Goal: Navigation & Orientation: Find specific page/section

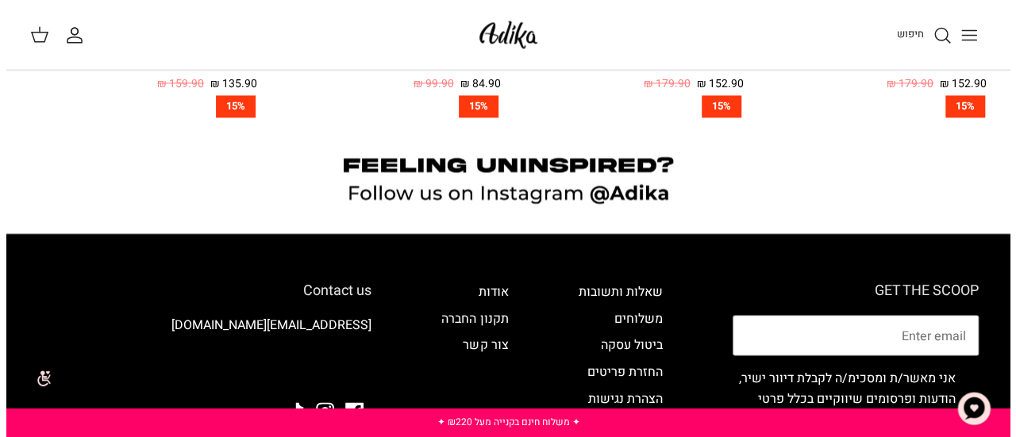
scroll to position [1238, 0]
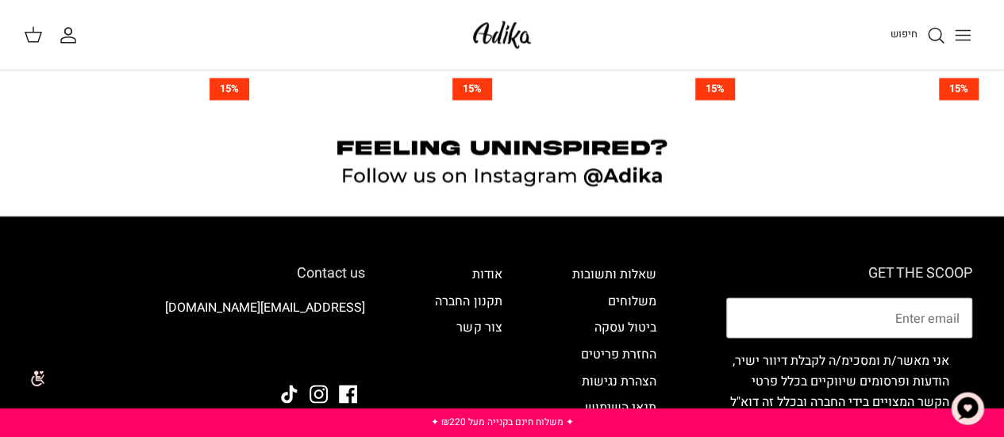
click at [962, 40] on icon "Toggle menu" at bounding box center [962, 34] width 19 height 19
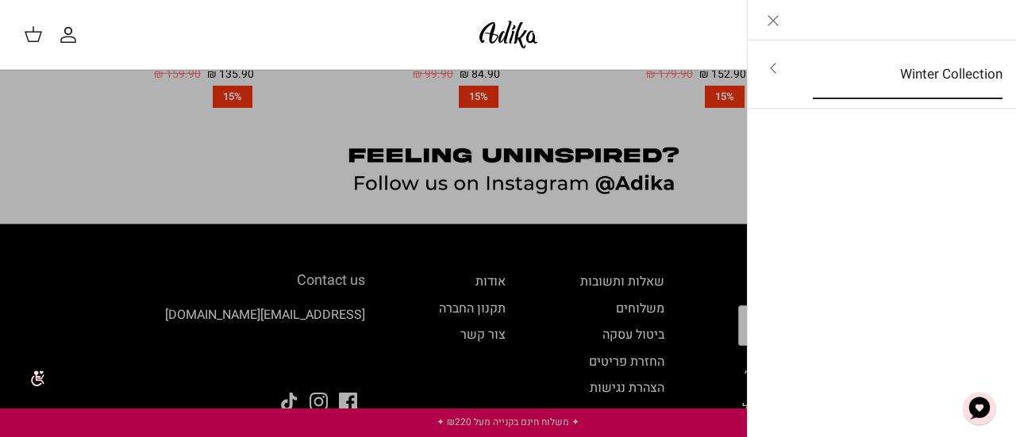
click at [948, 62] on link "Winter Collection" at bounding box center [907, 74] width 218 height 49
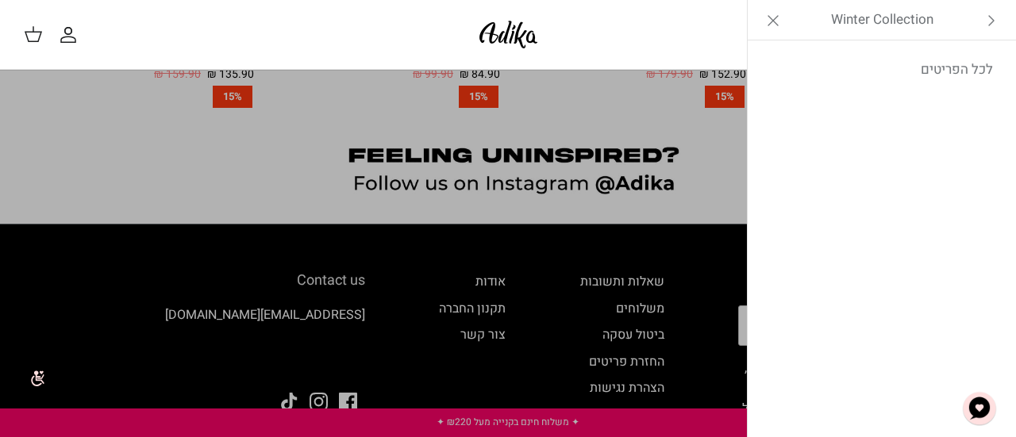
click at [948, 62] on link "לכל הפריטים" at bounding box center [881, 70] width 253 height 40
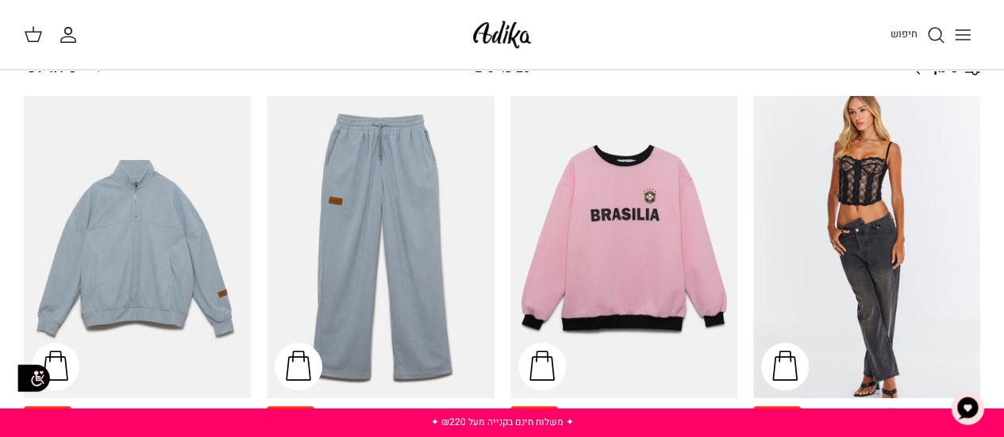
scroll to position [159, 0]
